Goal: Transaction & Acquisition: Purchase product/service

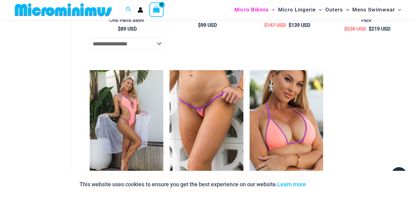
scroll to position [1233, 0]
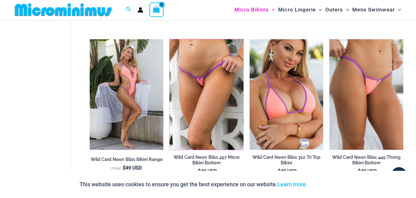
click at [169, 39] on img at bounding box center [169, 39] width 0 height 0
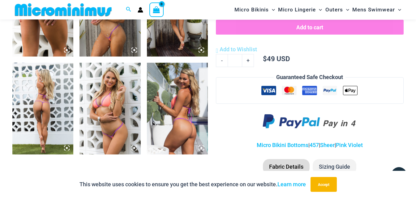
scroll to position [396, 0]
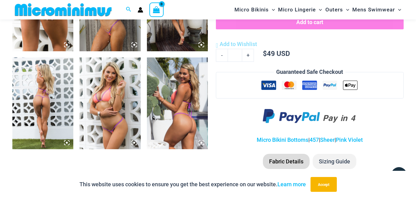
click at [47, 109] on img at bounding box center [42, 104] width 61 height 92
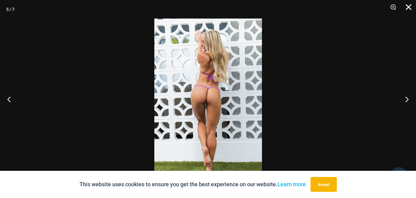
click at [411, 7] on button "Close" at bounding box center [406, 9] width 15 height 19
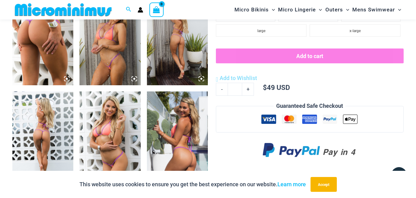
scroll to position [303, 0]
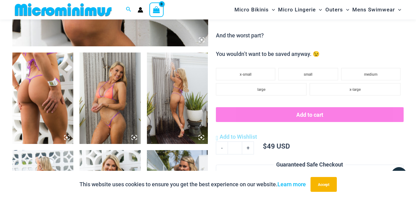
click at [130, 96] on img at bounding box center [109, 99] width 61 height 92
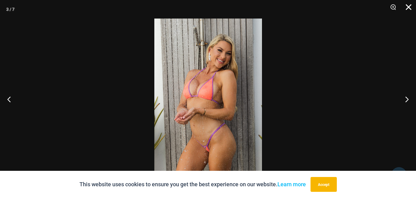
click at [410, 7] on button "Close" at bounding box center [406, 9] width 15 height 19
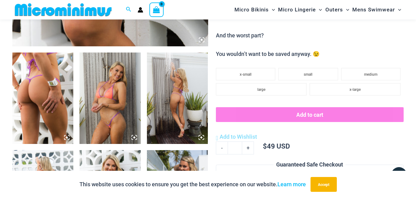
click at [180, 89] on img at bounding box center [177, 99] width 61 height 92
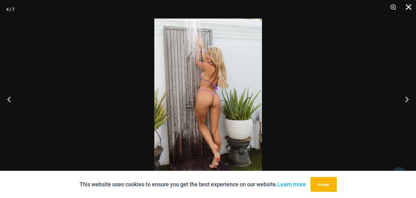
click at [412, 7] on button "Close" at bounding box center [406, 9] width 15 height 19
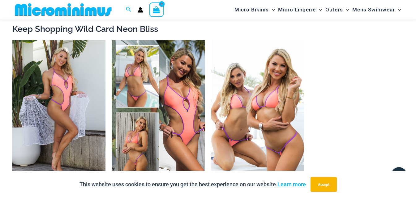
scroll to position [705, 0]
